Goal: Find specific page/section: Find specific page/section

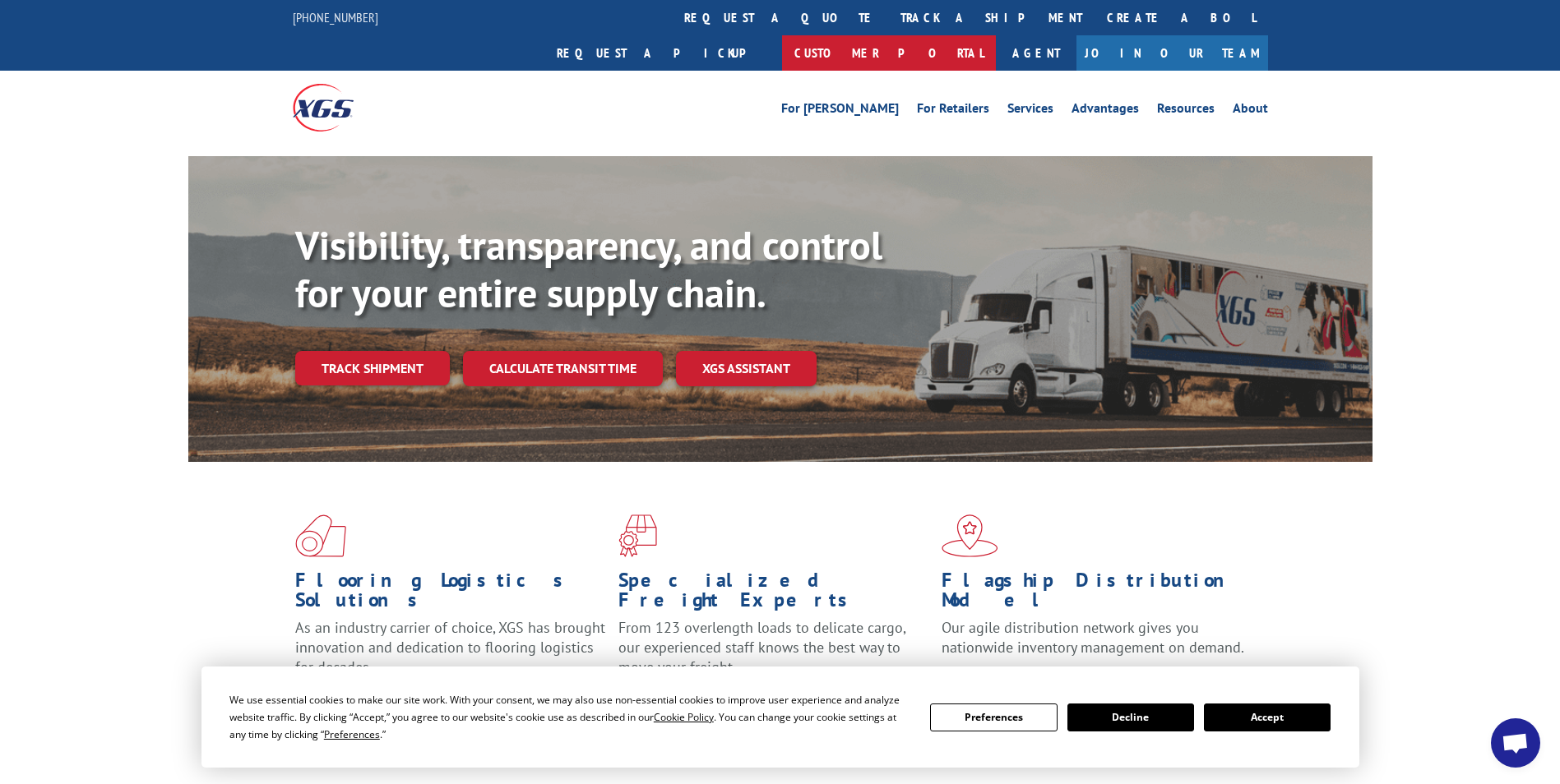
click at [996, 35] on link "Customer Portal" at bounding box center [889, 53] width 214 height 35
